Goal: Task Accomplishment & Management: Manage account settings

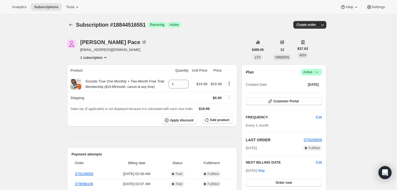
click at [103, 55] on button "1 subscription" at bounding box center [94, 57] width 28 height 5
click at [106, 58] on icon "Product actions" at bounding box center [105, 57] width 2 height 1
click at [321, 76] on div "Plan Success Active | Created Date Jun 26, 2025" at bounding box center [284, 79] width 76 height 20
click at [318, 74] on icon at bounding box center [316, 72] width 5 height 5
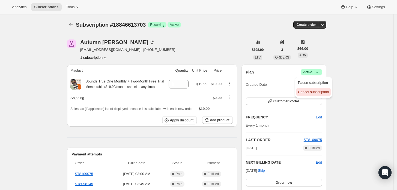
click at [314, 92] on span "Cancel subscription" at bounding box center [313, 92] width 31 height 4
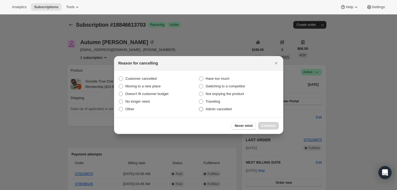
click at [215, 111] on span "Admin cancelled" at bounding box center [219, 109] width 26 height 4
click at [199, 107] on input "Admin cancelled" at bounding box center [199, 107] width 0 height 0
radio input "true"
click at [276, 129] on button "Continue" at bounding box center [268, 126] width 21 height 8
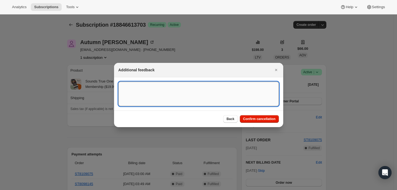
click at [232, 91] on textarea ":rbj:" at bounding box center [198, 94] width 160 height 25
type textarea "c"
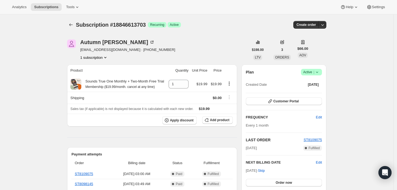
click at [320, 70] on icon at bounding box center [316, 72] width 5 height 5
click at [306, 94] on span "Cancel subscription" at bounding box center [313, 92] width 31 height 4
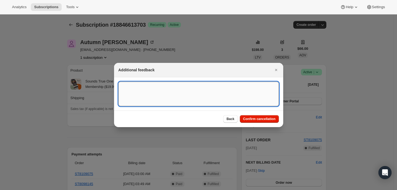
click at [207, 87] on textarea ":rbj:" at bounding box center [198, 94] width 160 height 25
type textarea "Customer requested cancellation."
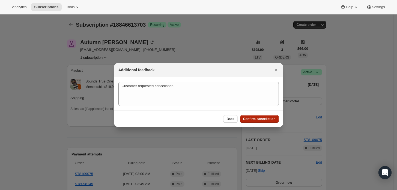
click at [254, 116] on button "Confirm cancellation" at bounding box center [259, 119] width 39 height 8
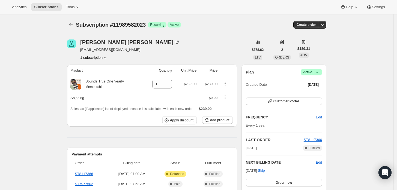
click at [320, 74] on icon at bounding box center [316, 72] width 5 height 5
click at [315, 94] on span "Cancel subscription" at bounding box center [313, 92] width 31 height 4
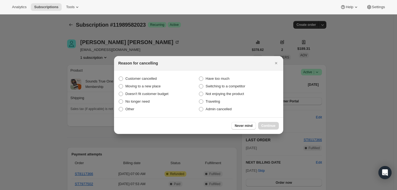
drag, startPoint x: 222, startPoint y: 106, endPoint x: 236, endPoint y: 116, distance: 16.8
click at [222, 106] on label "Admin cancelled" at bounding box center [238, 110] width 80 height 8
click at [199, 107] on input "Admin cancelled" at bounding box center [199, 107] width 0 height 0
radio input "true"
click at [271, 125] on span "Continue" at bounding box center [268, 126] width 14 height 4
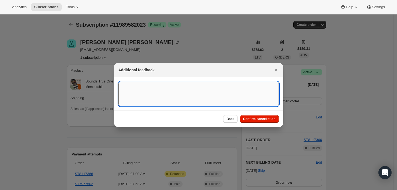
click at [201, 93] on textarea ":rbj:" at bounding box center [198, 94] width 160 height 25
type textarea "Customer requested cancellation and refund."
click at [268, 119] on span "Confirm cancellation" at bounding box center [259, 119] width 32 height 4
